Goal: Task Accomplishment & Management: Complete application form

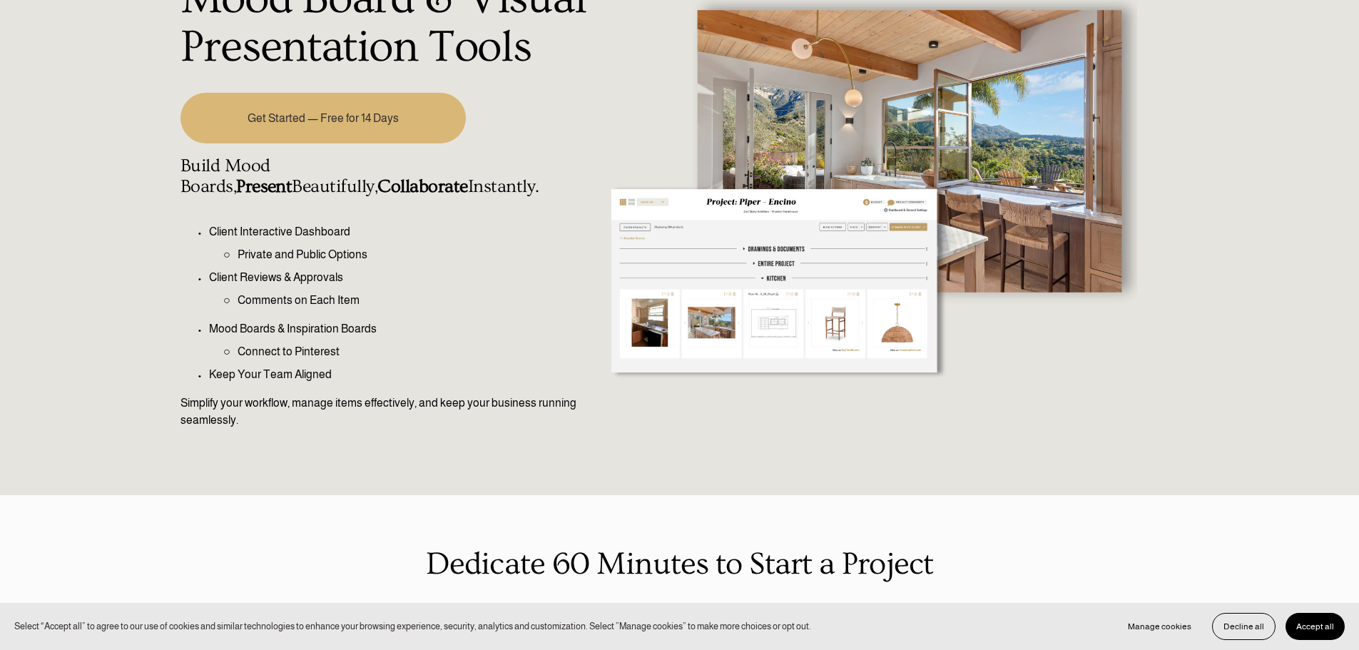
scroll to position [143, 0]
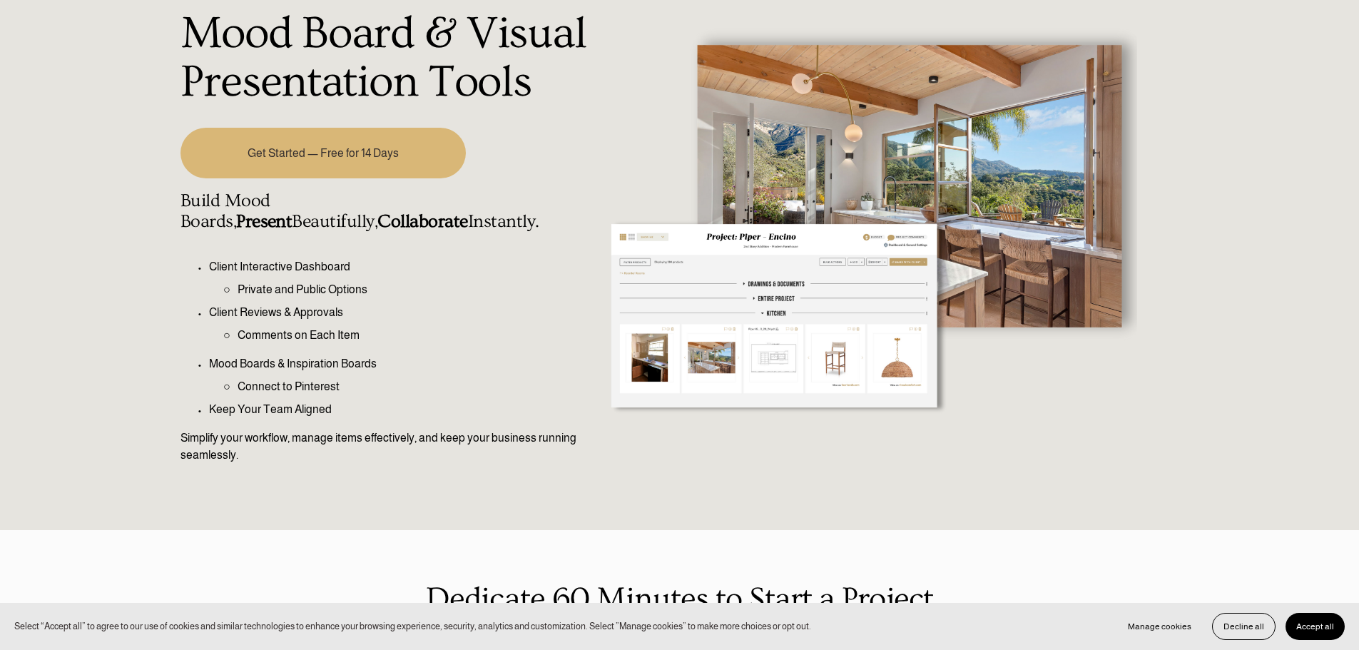
click at [386, 163] on link "Get Started — Free for 14 Days" at bounding box center [323, 153] width 285 height 51
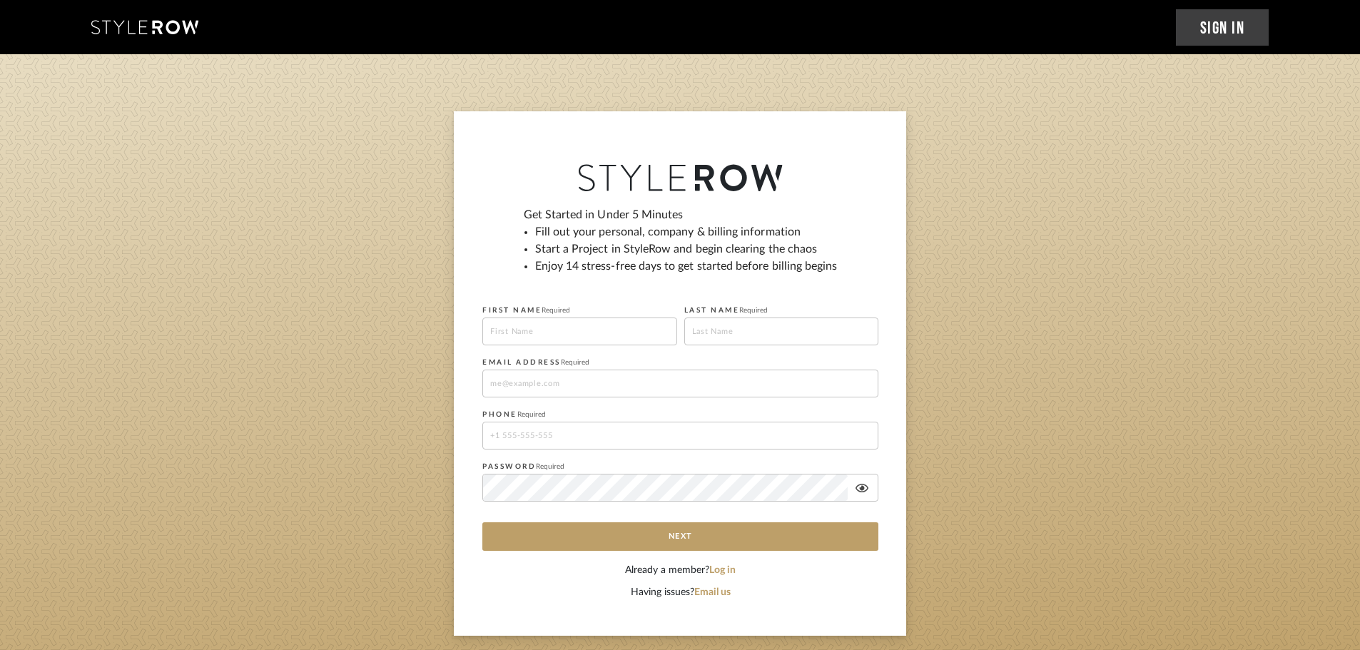
click at [535, 338] on input at bounding box center [579, 331] width 195 height 28
type input "Michele"
type input "Hendz"
type input "michele@intellyhouse.com"
type input "19546009616"
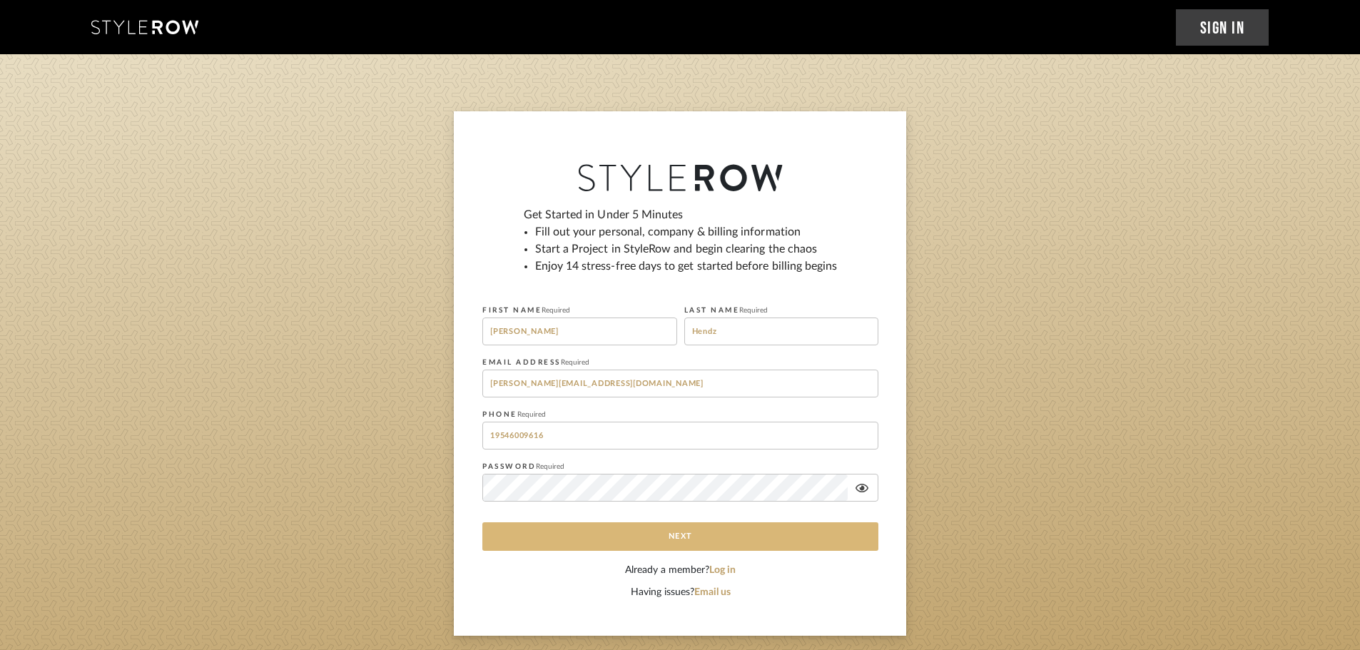
click at [649, 539] on button "Next" at bounding box center [680, 536] width 396 height 29
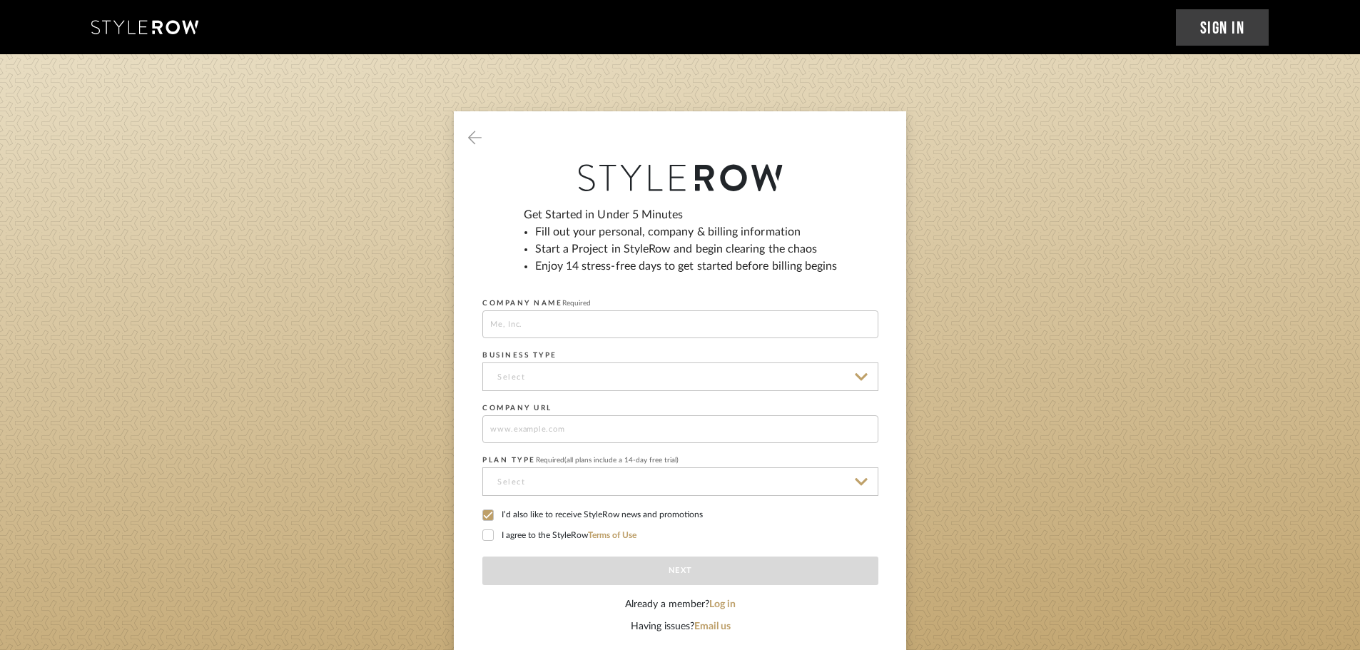
click at [569, 322] on input at bounding box center [680, 324] width 396 height 28
type input "MSH Project Solutions"
click at [557, 377] on input at bounding box center [680, 376] width 396 height 29
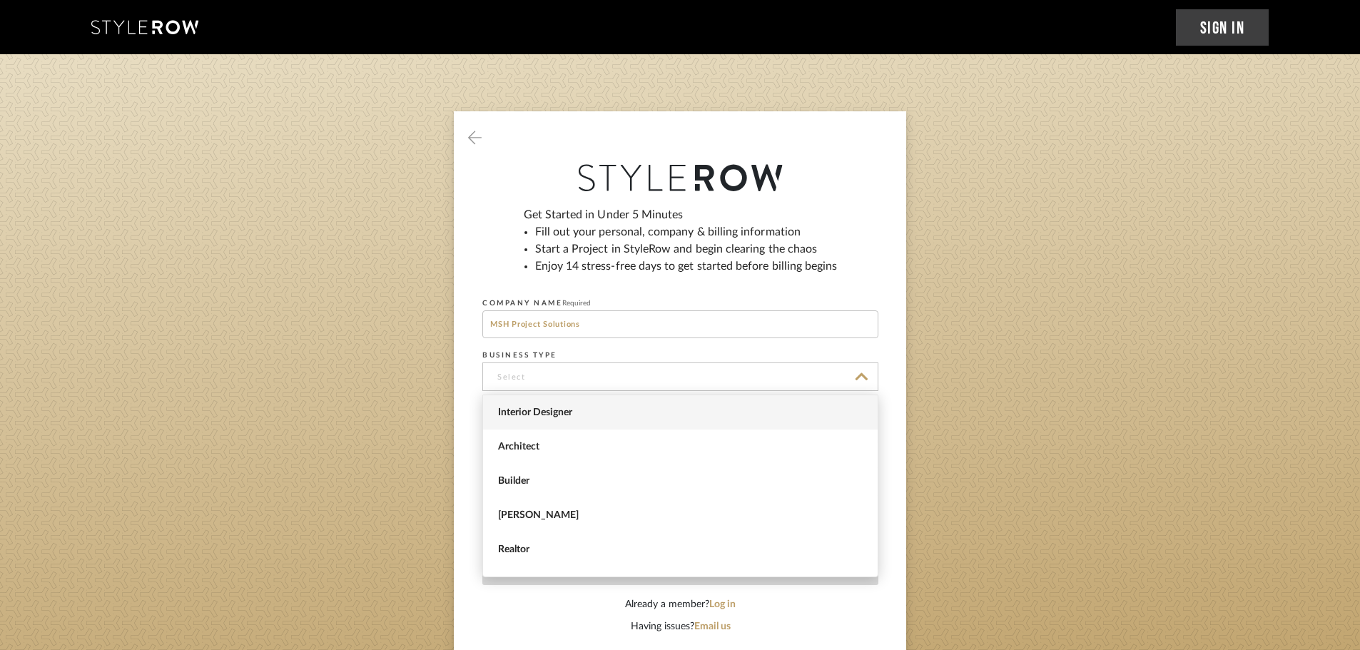
click at [554, 419] on span "Interior Designer" at bounding box center [680, 412] width 395 height 34
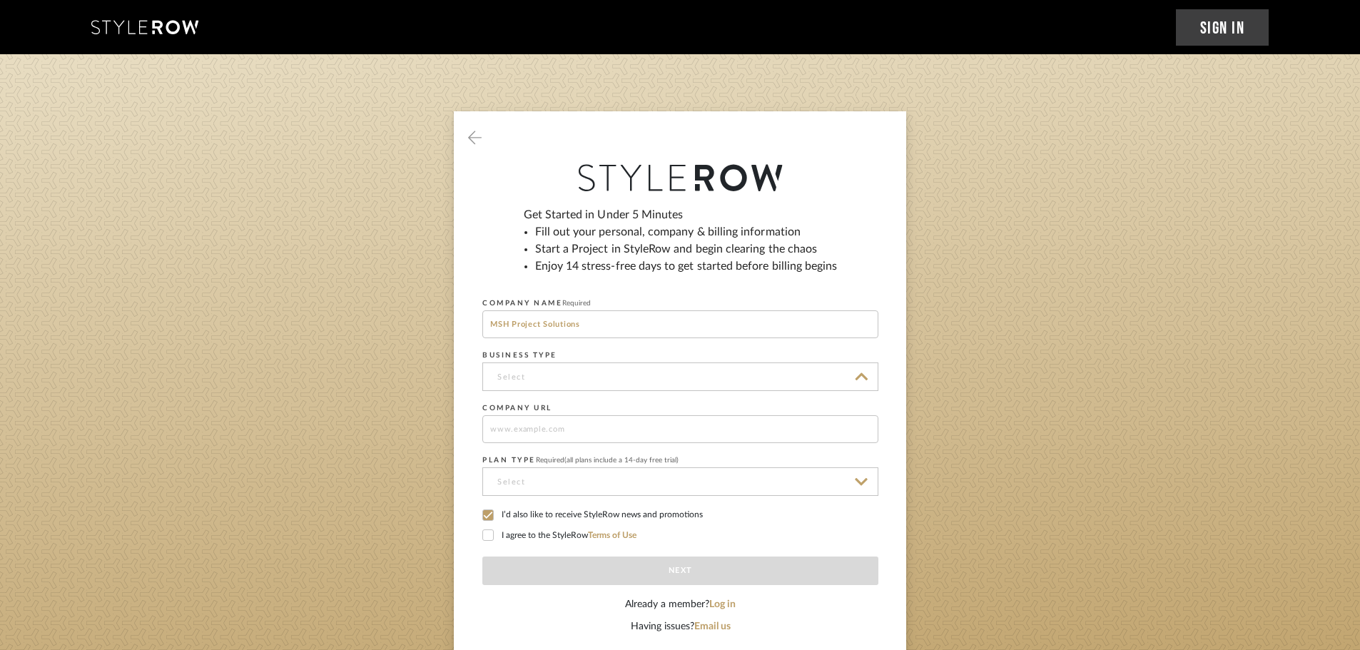
type input "Interior Designer"
click at [549, 484] on input at bounding box center [680, 481] width 396 height 29
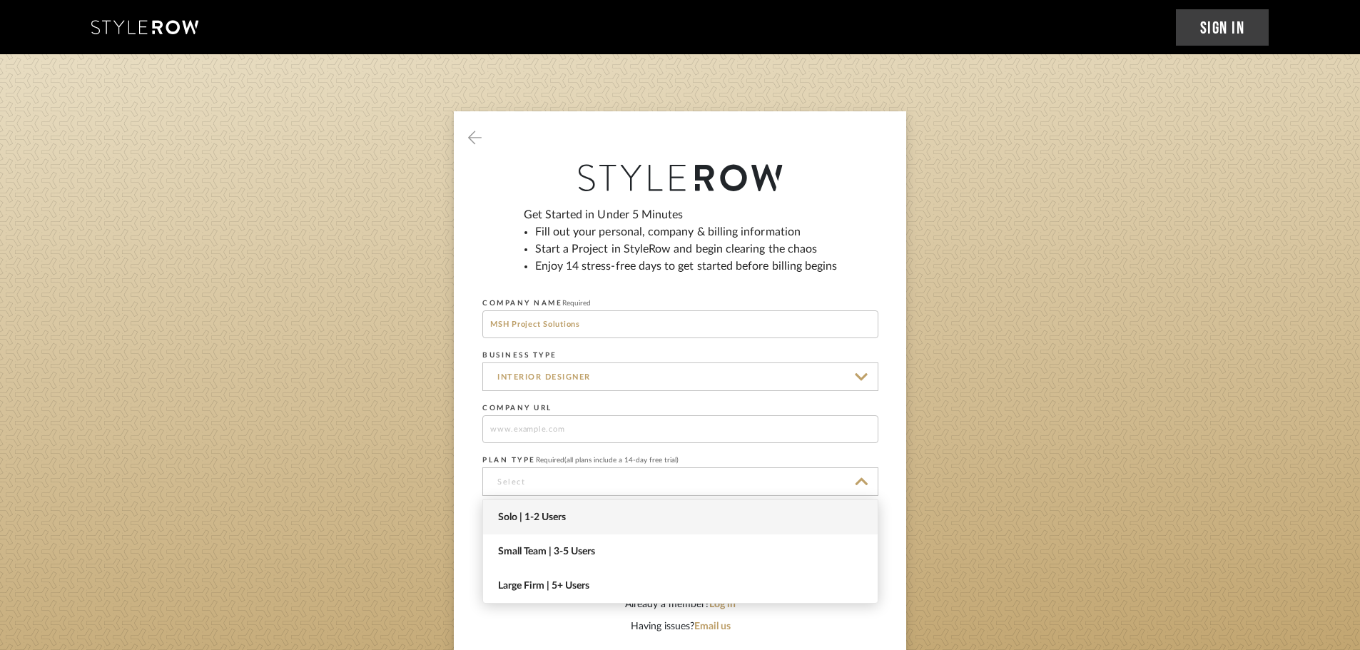
click at [549, 518] on span "Solo | 1-2 Users" at bounding box center [682, 518] width 368 height 12
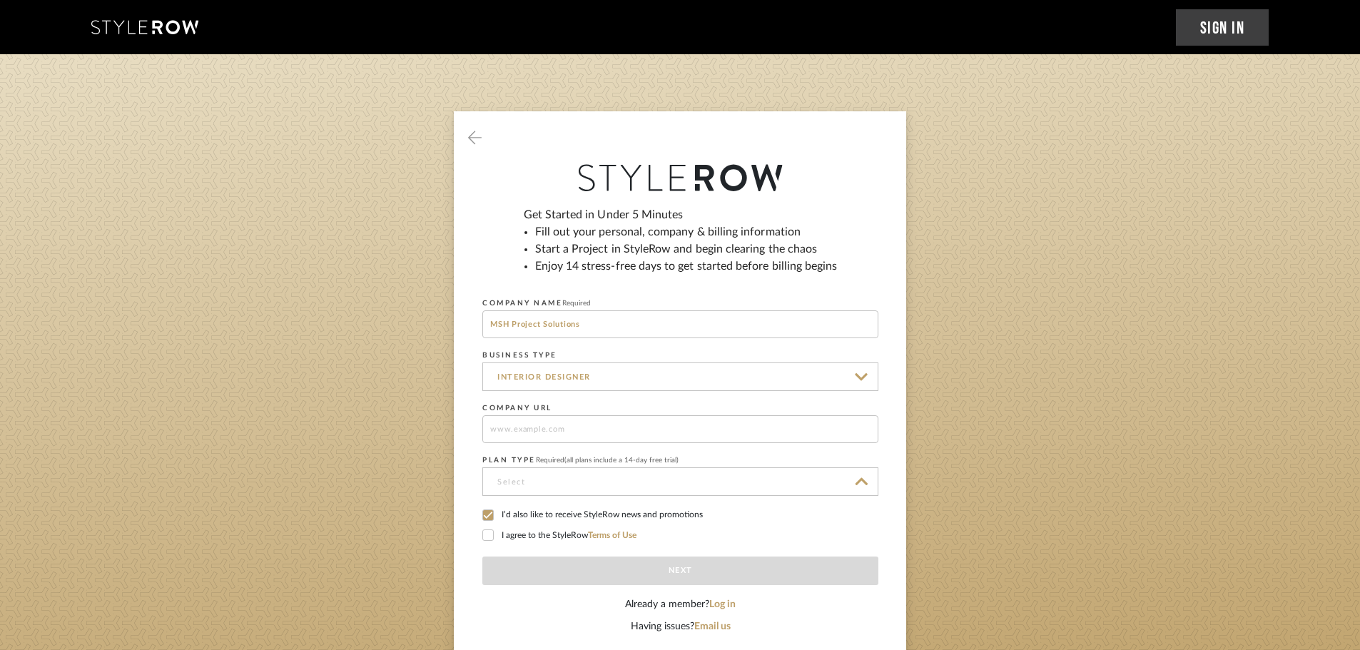
type input "Solo | 1-2 Users"
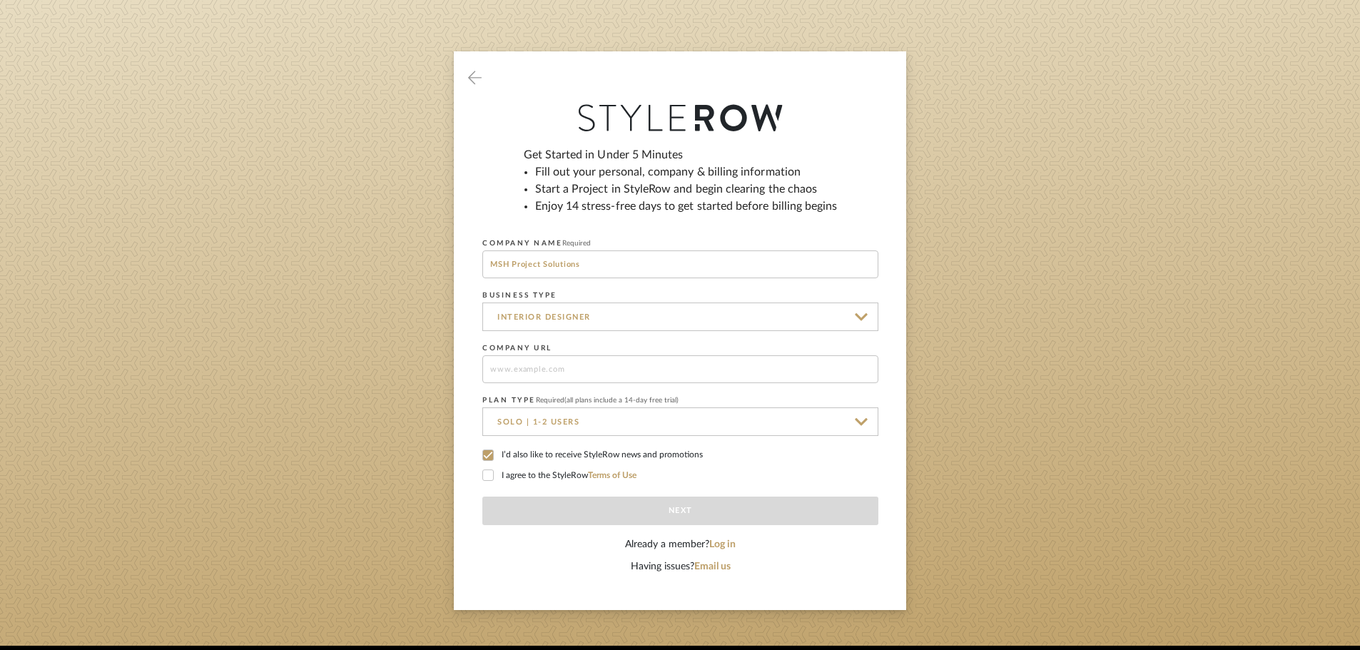
scroll to position [71, 0]
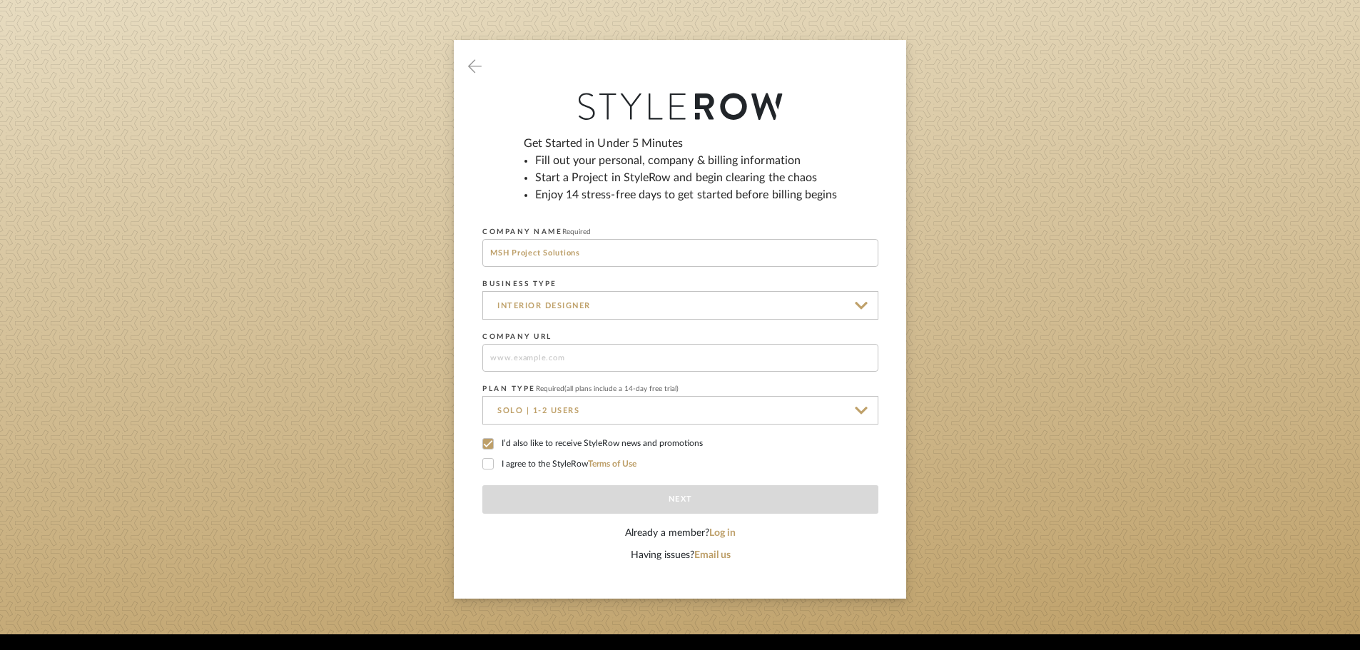
click at [492, 443] on icon at bounding box center [488, 444] width 10 height 10
click at [486, 459] on icon at bounding box center [488, 464] width 10 height 10
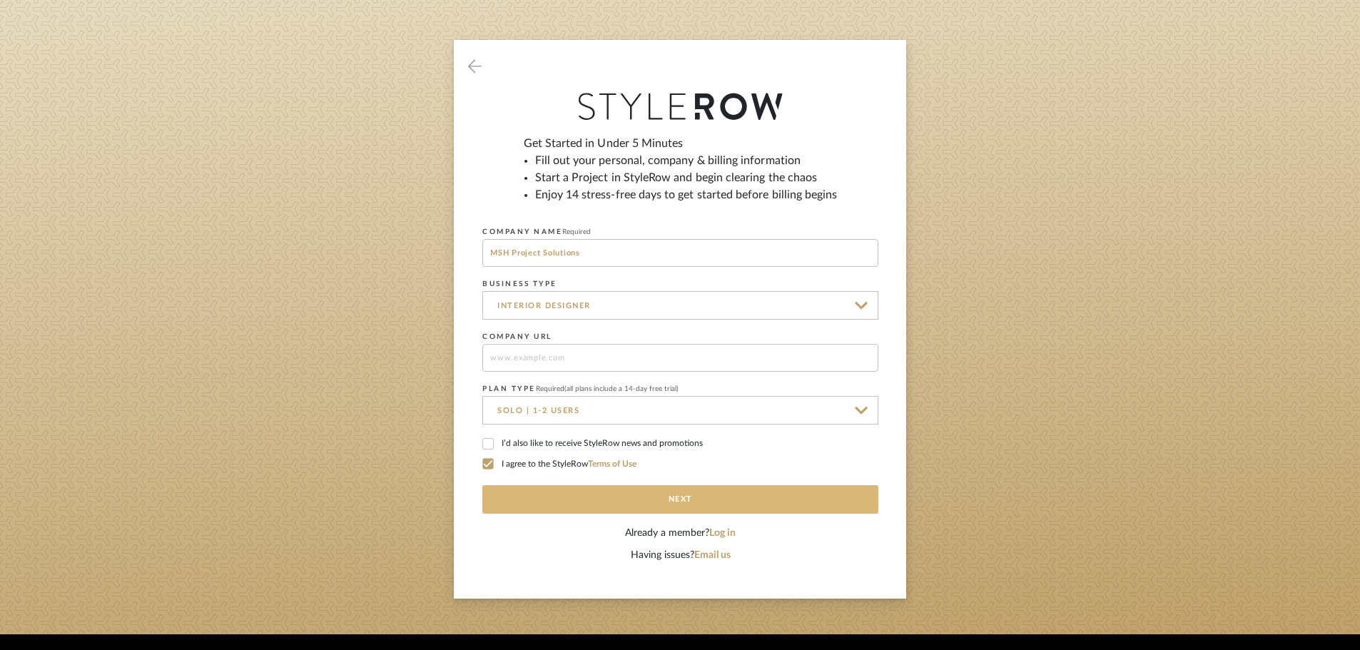
click at [633, 502] on button "Next" at bounding box center [680, 499] width 396 height 29
